Goal: Information Seeking & Learning: Learn about a topic

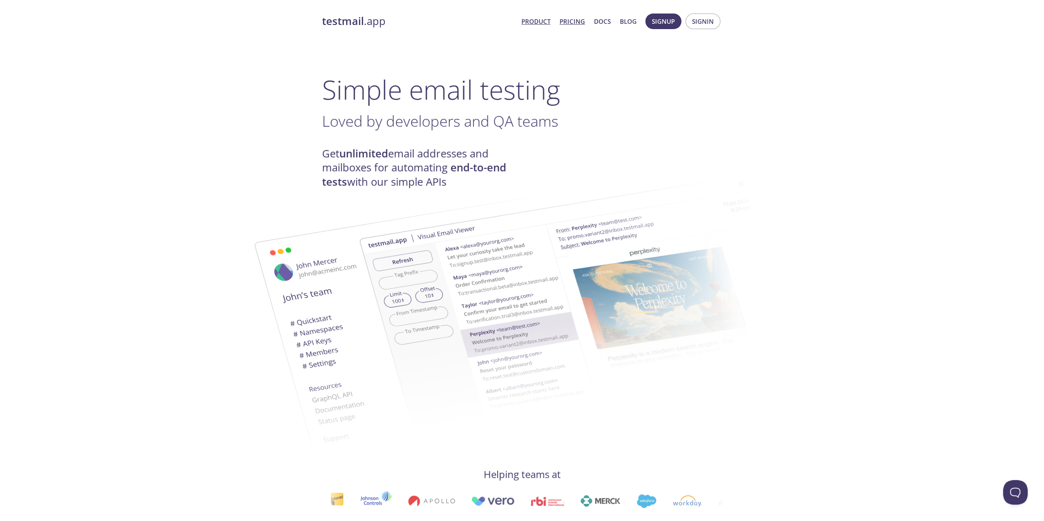
drag, startPoint x: 581, startPoint y: 17, endPoint x: 572, endPoint y: 21, distance: 9.2
click at [581, 17] on link "Pricing" at bounding box center [571, 21] width 25 height 11
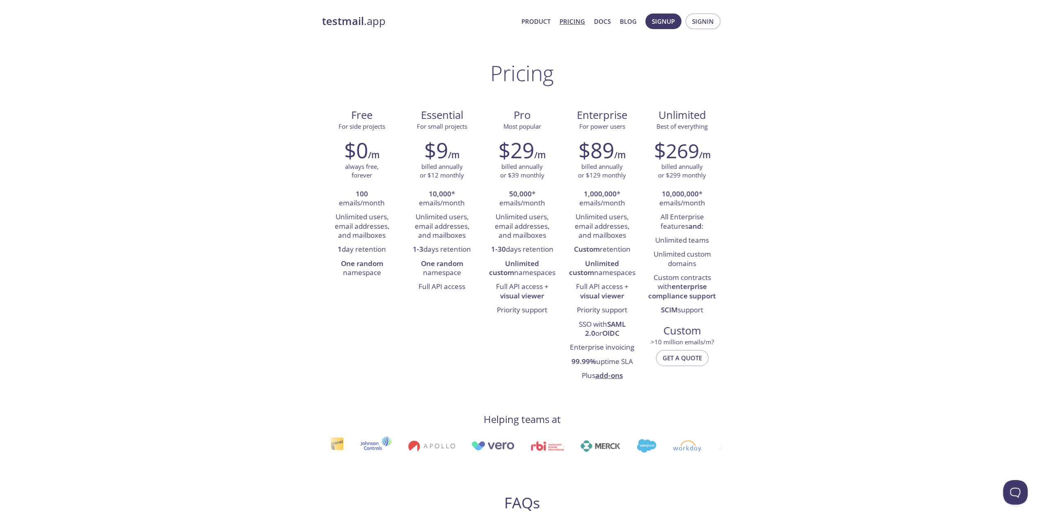
drag, startPoint x: 549, startPoint y: 21, endPoint x: 524, endPoint y: 29, distance: 25.9
click at [549, 21] on link "Product" at bounding box center [535, 21] width 29 height 11
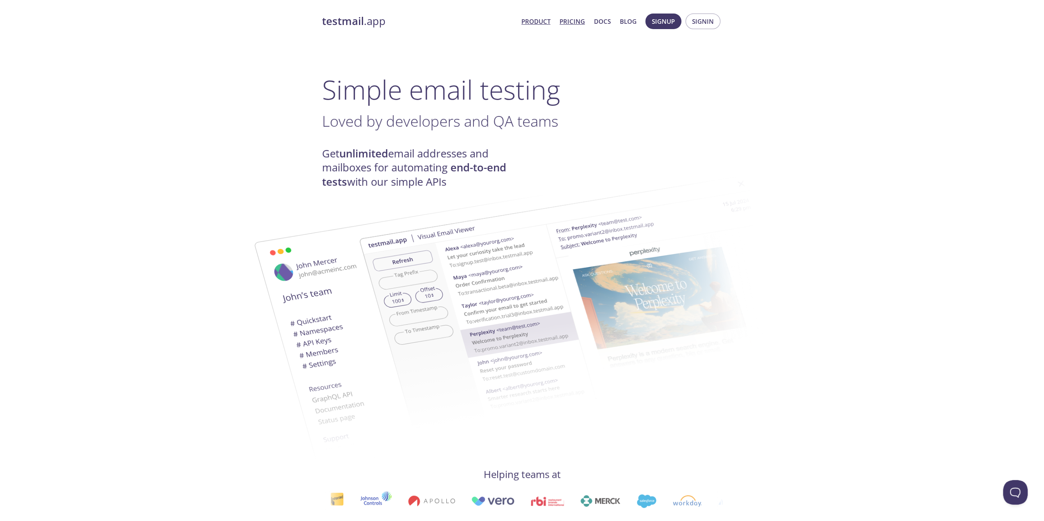
click at [577, 22] on link "Pricing" at bounding box center [571, 21] width 25 height 11
